Goal: Download file/media

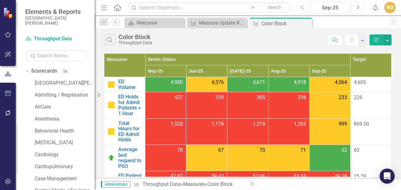
scroll to position [206, 0]
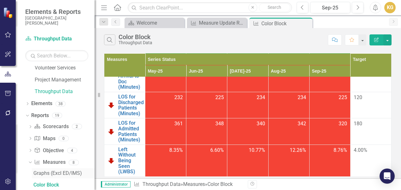
click at [64, 177] on link "Graphs (Excl ED/IMS)" at bounding box center [63, 173] width 63 height 10
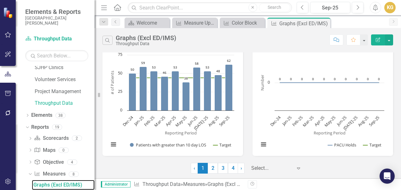
scroll to position [697, 0]
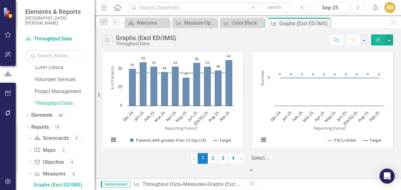
click at [283, 163] on div at bounding box center [277, 158] width 50 height 9
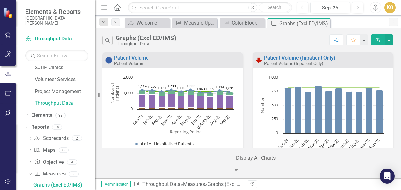
scroll to position [93, 0]
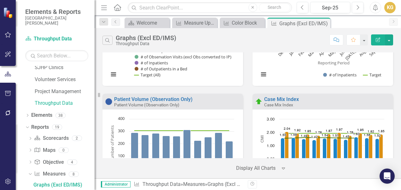
click at [390, 100] on div "Case Mix Index Case Mix Index Loading... Chart Combination chart with 4 data se…" at bounding box center [323, 161] width 150 height 134
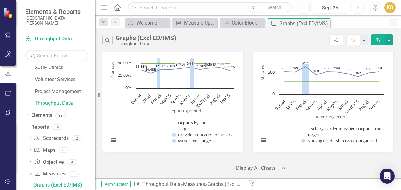
scroll to position [2024, 0]
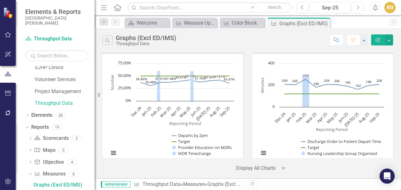
click at [390, 70] on div "Average Discharge Order to Patient Depart Time Average Discharge Order to Patie…" at bounding box center [323, 105] width 150 height 134
click at [259, 152] on button "View chart menu, Chart" at bounding box center [263, 153] width 9 height 9
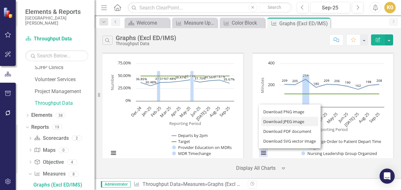
click at [292, 121] on li "Download JPEG image" at bounding box center [290, 122] width 57 height 10
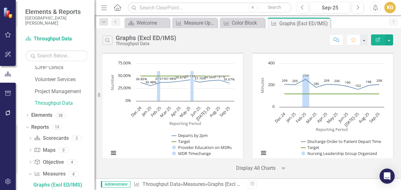
click at [248, 40] on div "Search Graphs (Excl ED/IMS) Throughput Data Comment Favorite Edit Report" at bounding box center [248, 40] width 291 height 12
